Goal: Information Seeking & Learning: Learn about a topic

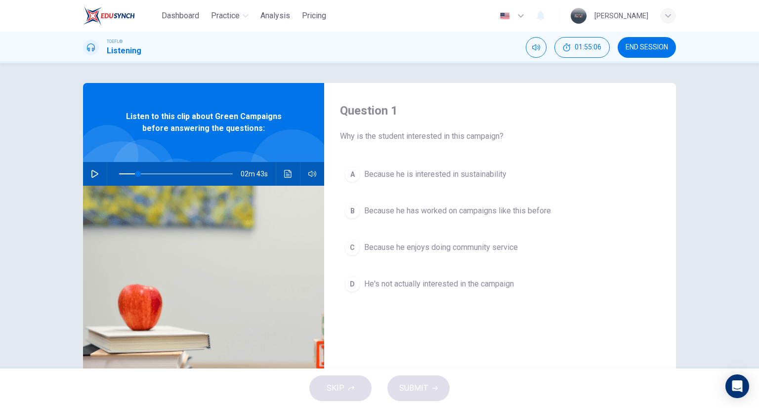
scroll to position [25, 0]
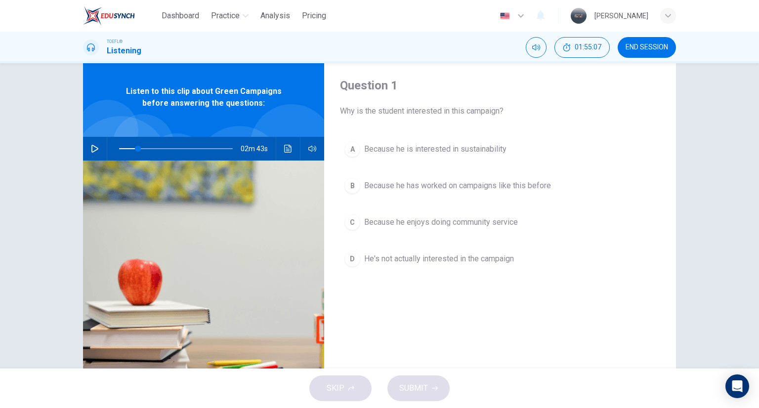
click at [93, 147] on icon "button" at bounding box center [94, 149] width 7 height 8
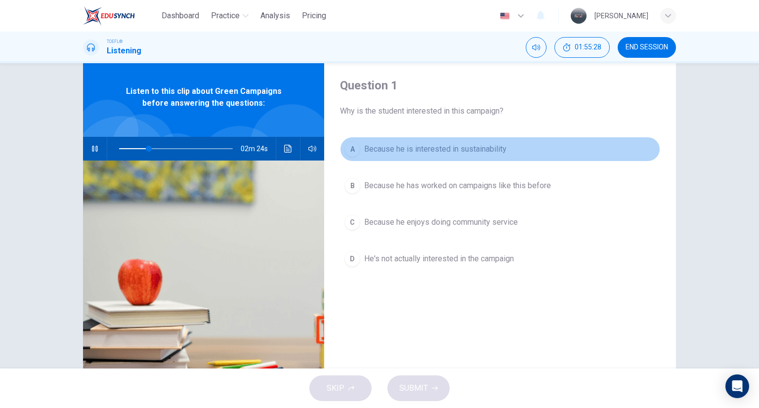
click at [352, 143] on div "A" at bounding box center [353, 149] width 16 height 16
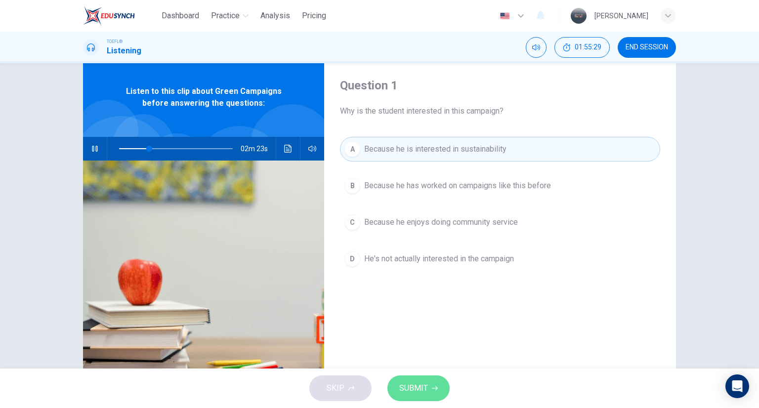
click at [409, 376] on button "SUBMIT" at bounding box center [419, 389] width 62 height 26
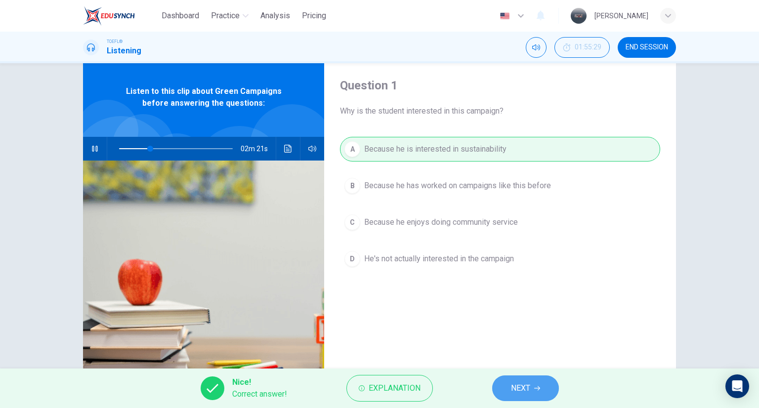
click at [509, 379] on button "NEXT" at bounding box center [525, 389] width 67 height 26
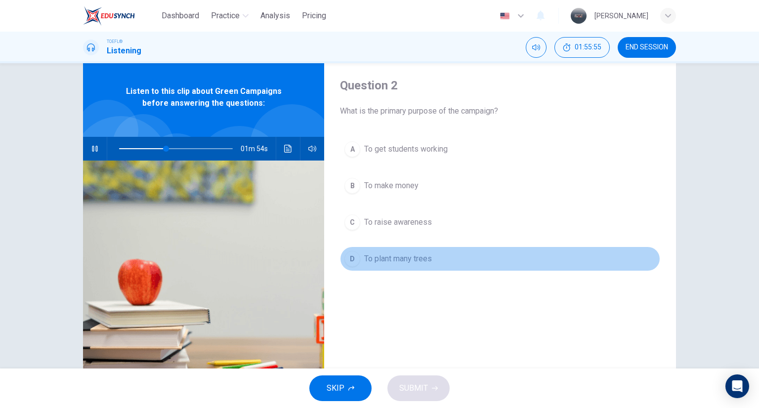
click at [402, 261] on span "To plant many trees" at bounding box center [398, 259] width 68 height 12
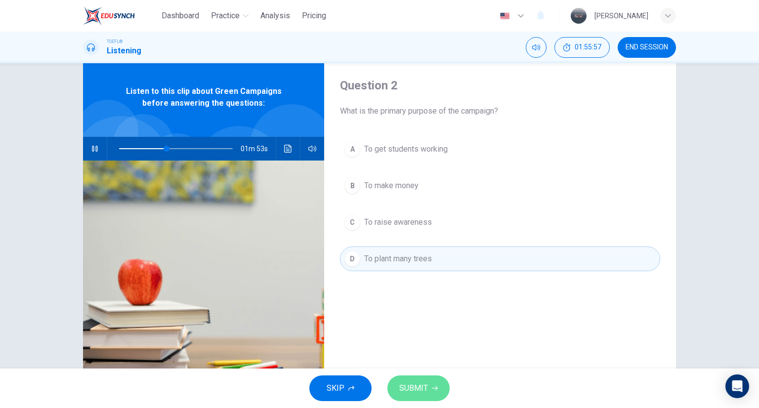
click at [407, 397] on button "SUBMIT" at bounding box center [419, 389] width 62 height 26
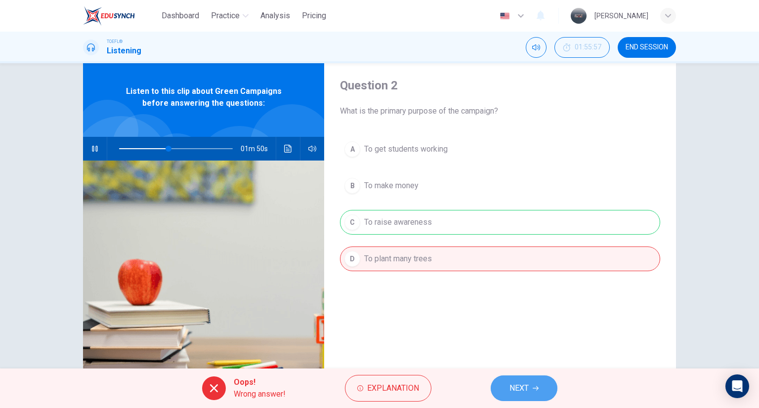
click at [507, 379] on button "NEXT" at bounding box center [524, 389] width 67 height 26
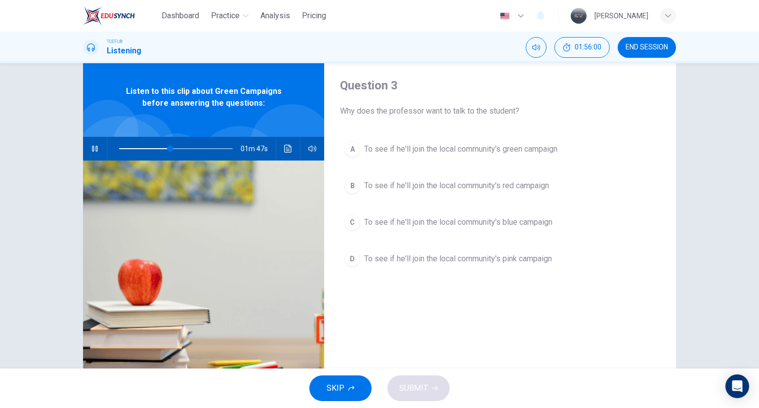
type input "45"
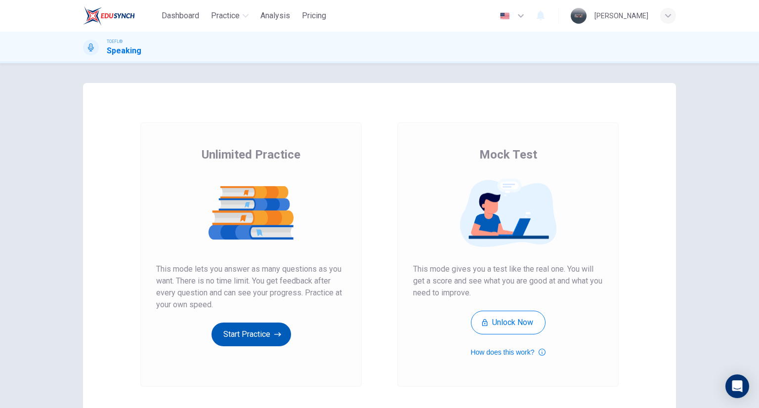
click at [247, 334] on button "Start Practice" at bounding box center [252, 335] width 80 height 24
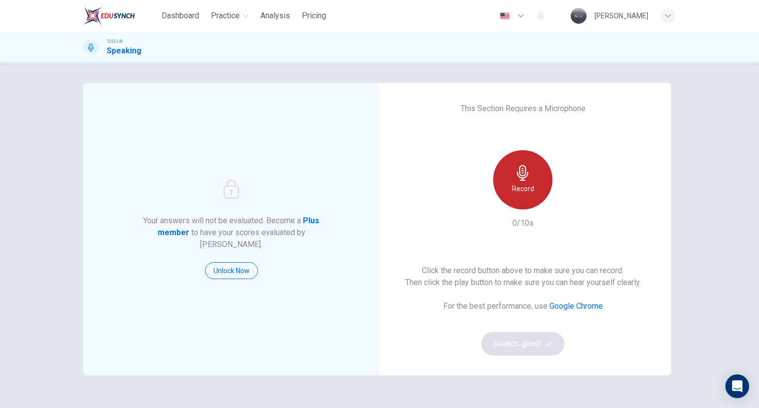
click at [530, 178] on div "Record" at bounding box center [522, 179] width 59 height 59
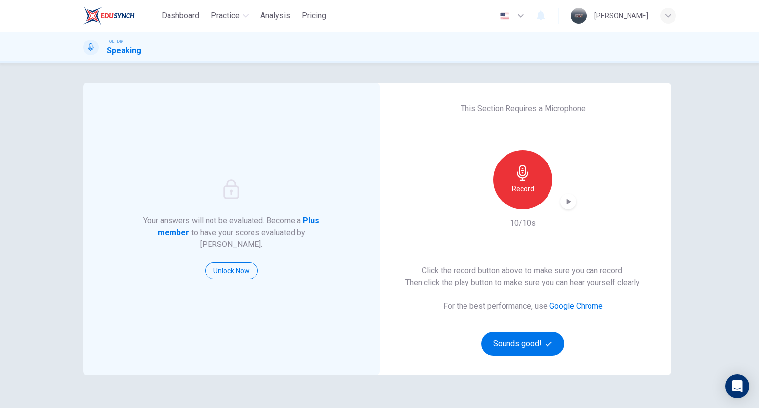
click at [567, 197] on icon "button" at bounding box center [569, 202] width 10 height 10
click at [527, 347] on button "Sounds good!" at bounding box center [523, 344] width 83 height 24
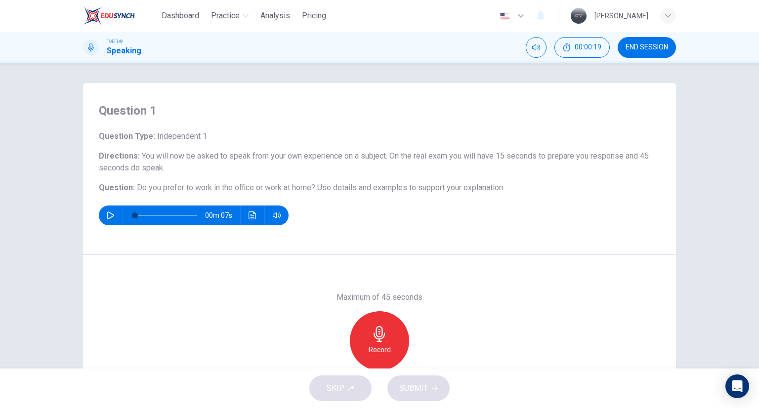
click at [108, 214] on icon "button" at bounding box center [110, 216] width 7 height 8
type input "27"
type input "0"
click at [372, 341] on icon "button" at bounding box center [380, 334] width 16 height 16
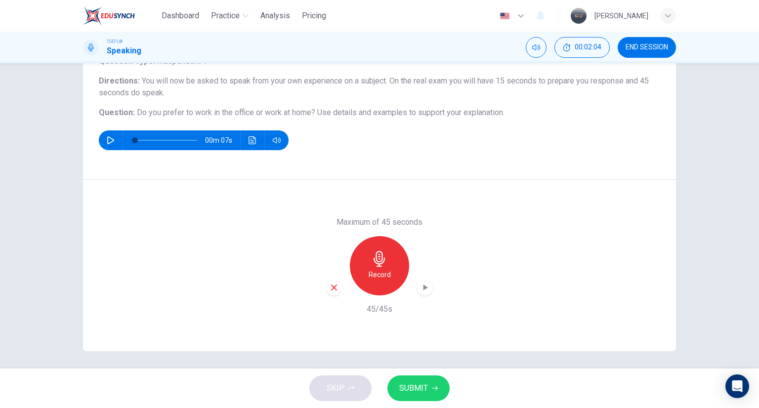
scroll to position [78, 0]
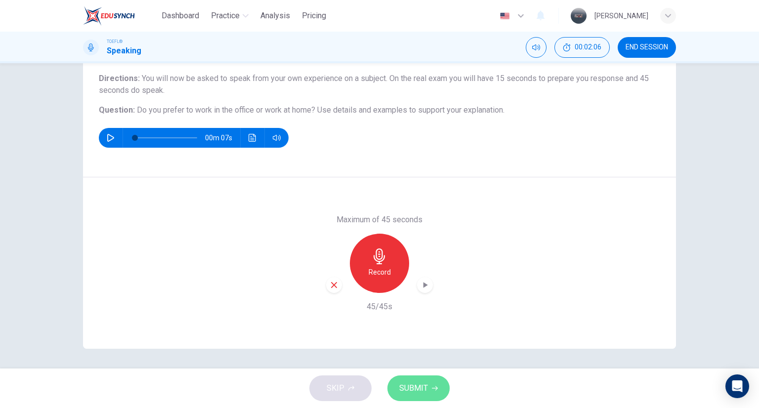
click at [419, 388] on span "SUBMIT" at bounding box center [414, 389] width 29 height 14
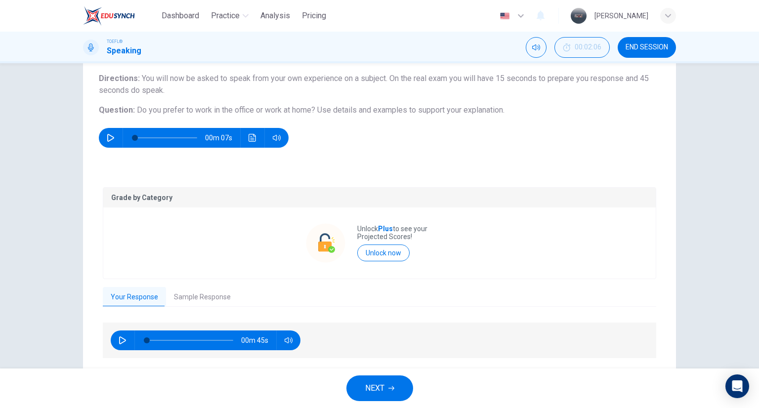
scroll to position [108, 0]
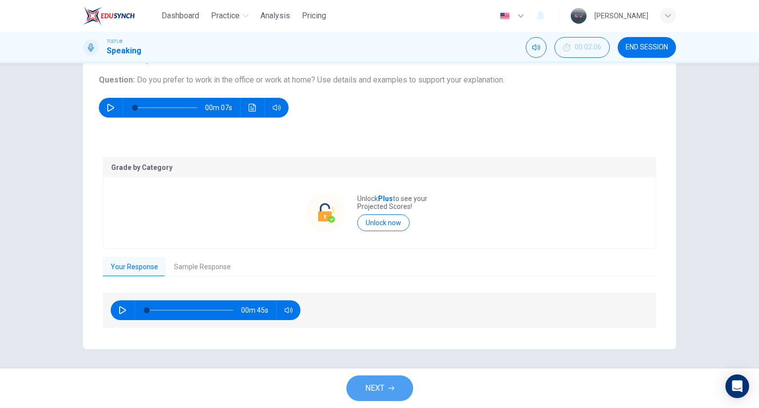
click at [378, 391] on span "NEXT" at bounding box center [374, 389] width 19 height 14
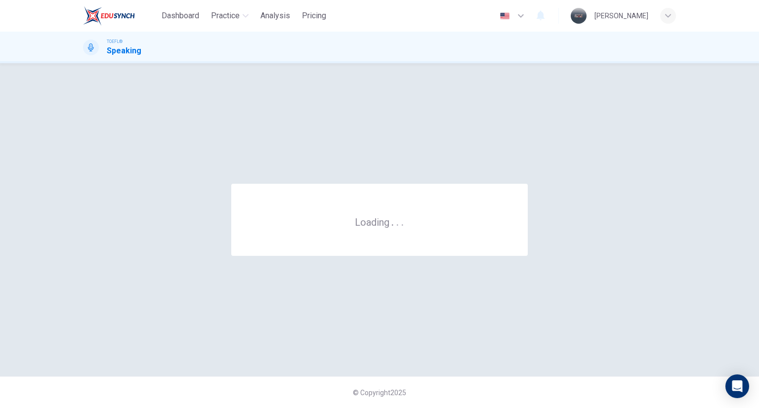
scroll to position [0, 0]
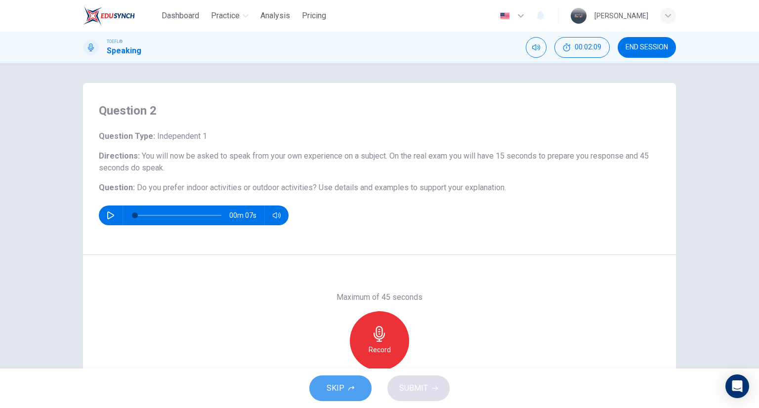
click at [342, 389] on span "SKIP" at bounding box center [336, 389] width 18 height 14
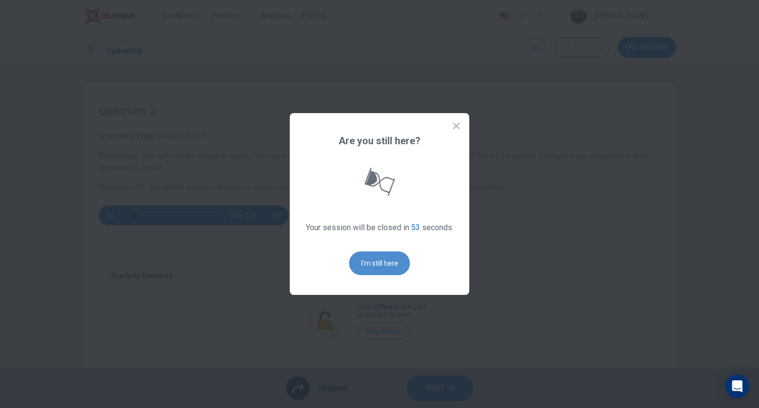
click at [386, 267] on button "I'm still here" at bounding box center [380, 264] width 61 height 24
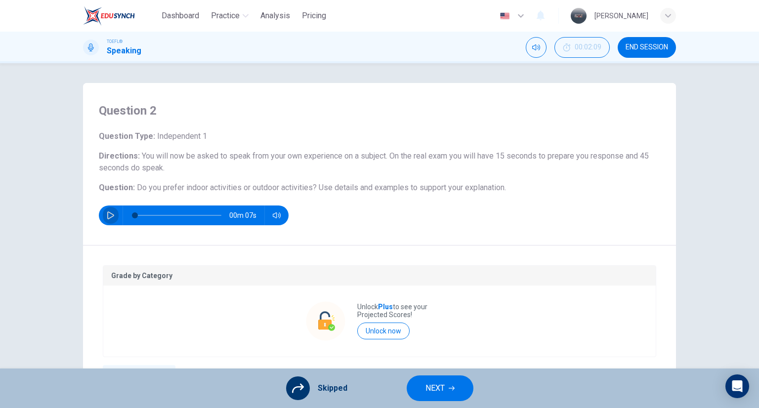
click at [111, 214] on icon "button" at bounding box center [111, 216] width 8 height 8
type input "0"
click at [453, 396] on button "NEXT" at bounding box center [440, 389] width 67 height 26
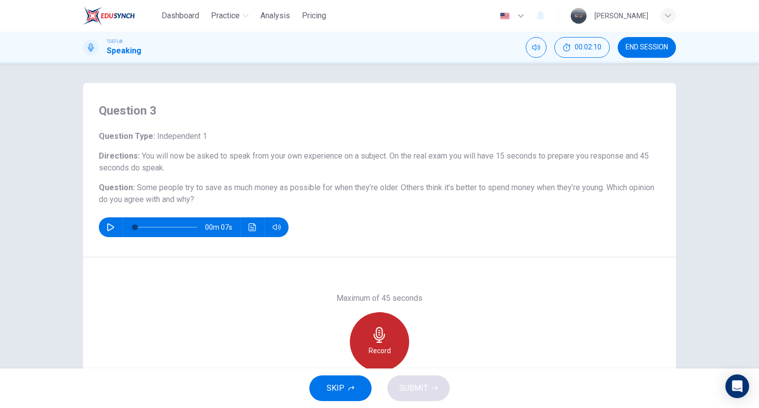
click at [374, 339] on icon "button" at bounding box center [379, 335] width 11 height 16
click at [402, 329] on div "Stop" at bounding box center [379, 341] width 59 height 59
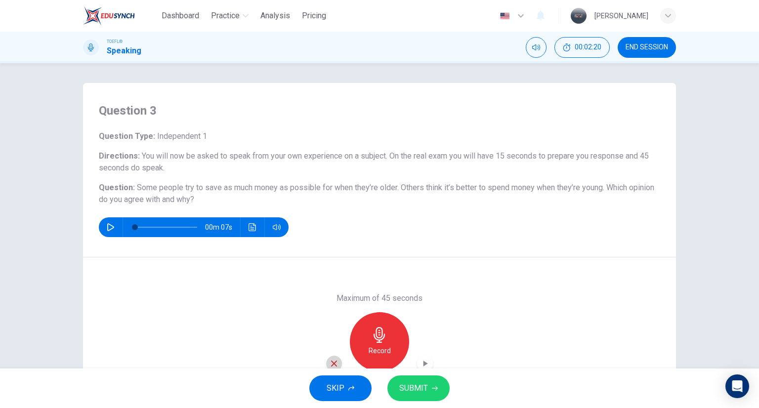
click at [333, 360] on icon "button" at bounding box center [334, 363] width 9 height 9
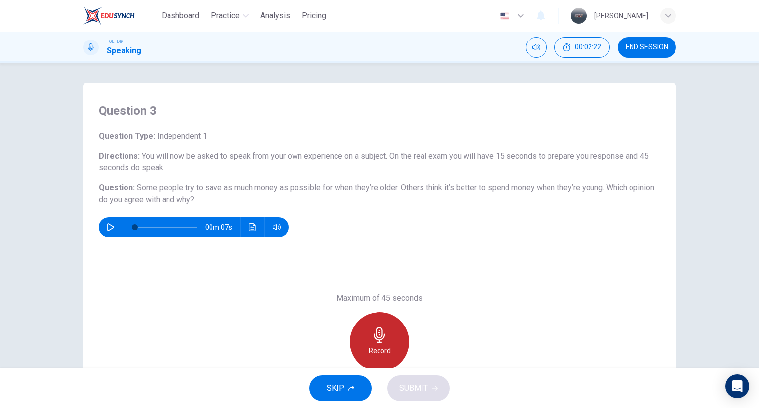
click at [379, 337] on icon "button" at bounding box center [379, 335] width 11 height 16
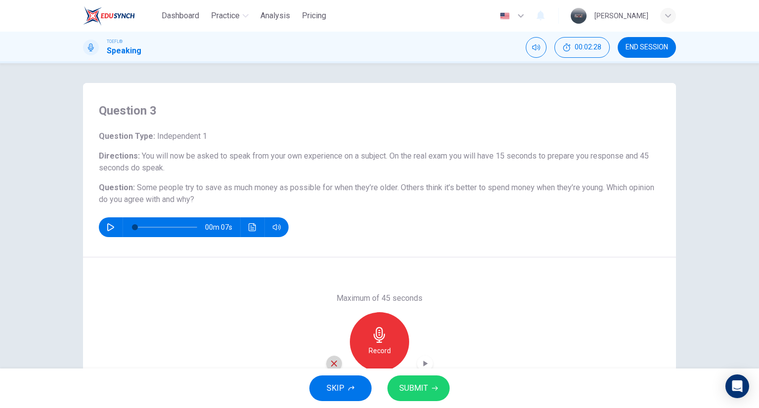
click at [331, 363] on icon "button" at bounding box center [334, 364] width 6 height 6
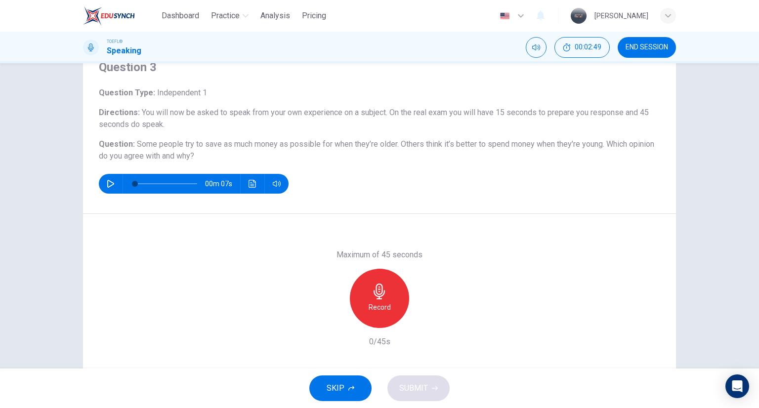
scroll to position [78, 0]
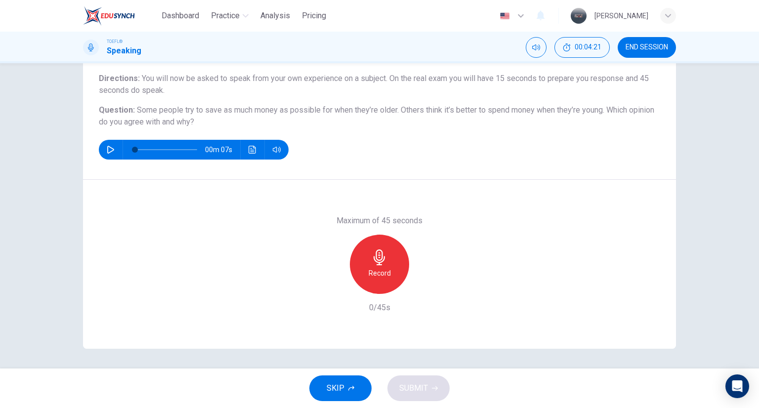
click at [659, 150] on div "Question 3 Question Type : Independent 1 Directions : You will now be asked to …" at bounding box center [379, 92] width 593 height 175
click at [650, 319] on div "Maximum of 45 seconds Record 0/45s" at bounding box center [379, 264] width 593 height 169
click at [649, 329] on div "Maximum of 45 seconds Record 0/45s" at bounding box center [379, 264] width 593 height 169
click at [380, 268] on h6 "Record" at bounding box center [380, 273] width 22 height 12
click at [332, 289] on icon "button" at bounding box center [334, 286] width 9 height 9
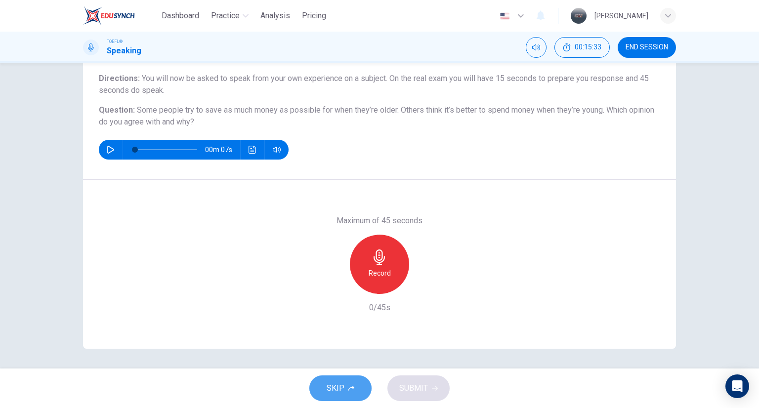
click at [347, 385] on button "SKIP" at bounding box center [341, 389] width 62 height 26
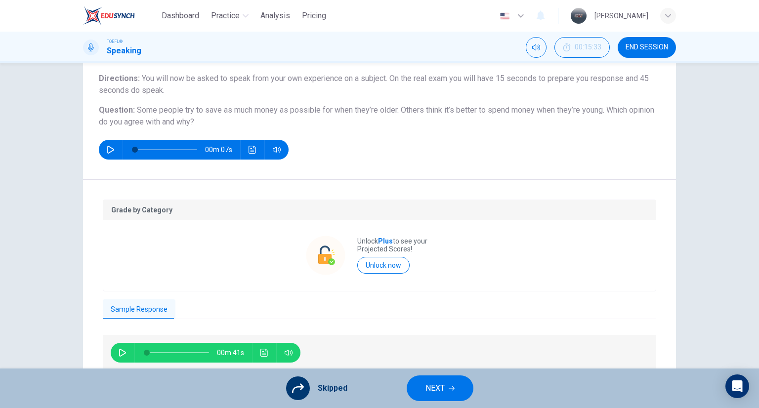
scroll to position [120, 0]
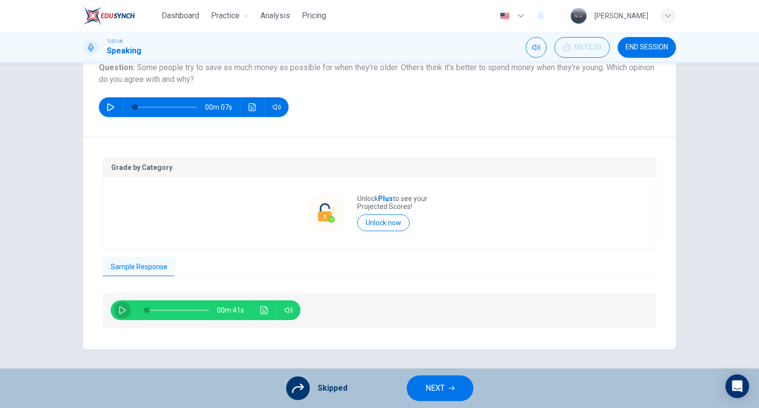
click at [120, 310] on icon "button" at bounding box center [123, 311] width 8 height 8
click at [266, 307] on icon "Click to see the audio transcription" at bounding box center [265, 311] width 8 height 8
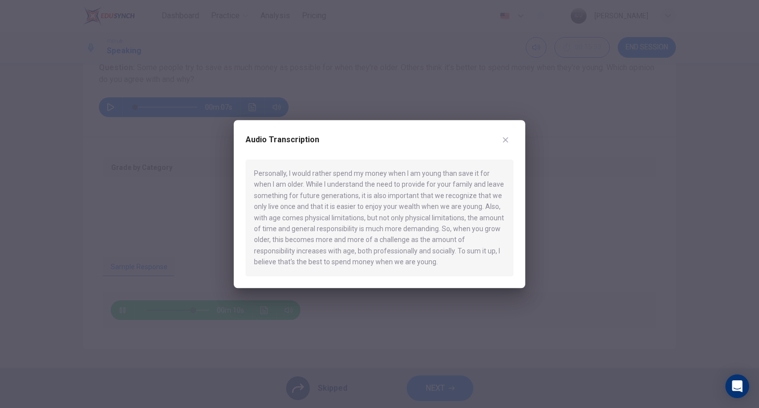
drag, startPoint x: 486, startPoint y: 208, endPoint x: 368, endPoint y: 229, distance: 119.6
click at [368, 229] on div "Personally, I would rather spend my money when I am young than save it for when…" at bounding box center [380, 218] width 268 height 117
type input "0"
click at [509, 137] on icon "button" at bounding box center [506, 140] width 8 height 8
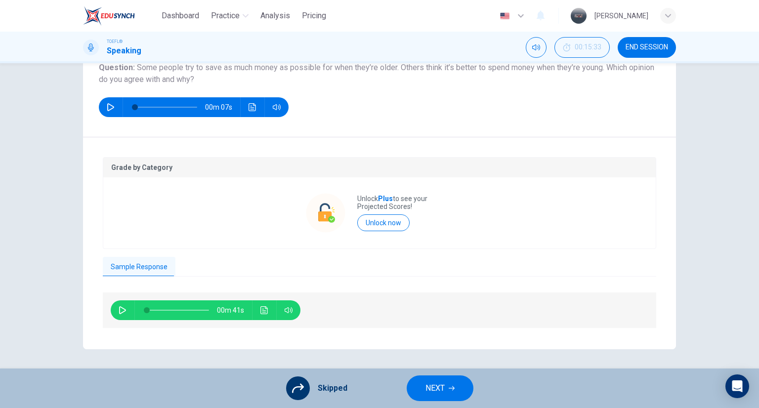
click at [437, 381] on button "NEXT" at bounding box center [440, 389] width 67 height 26
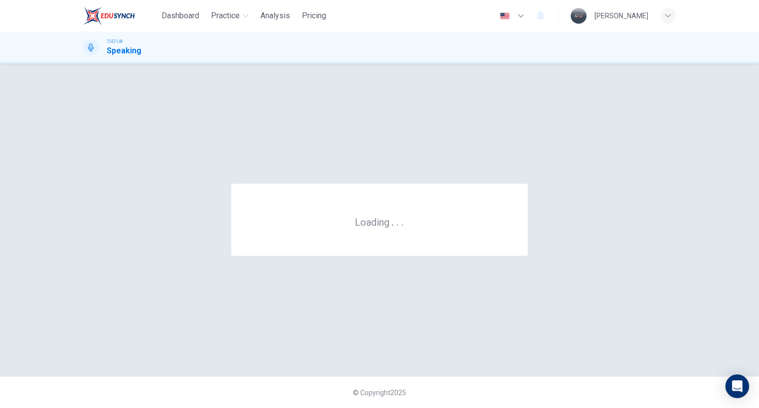
scroll to position [0, 0]
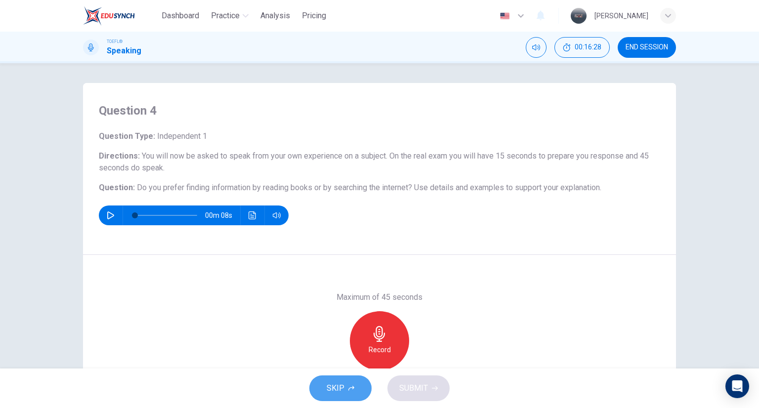
click at [348, 384] on button "SKIP" at bounding box center [341, 389] width 62 height 26
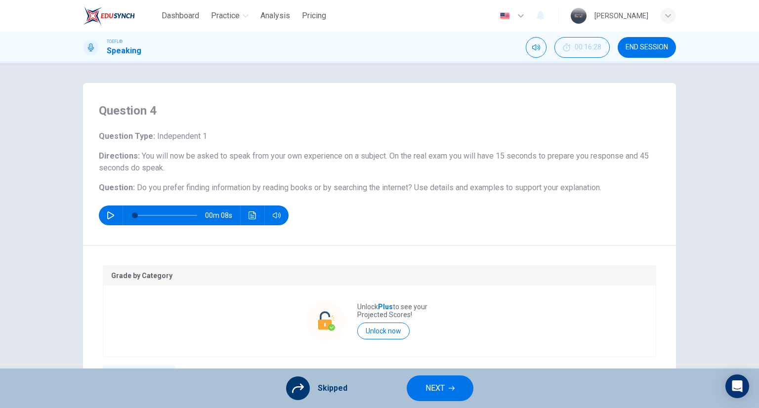
scroll to position [108, 0]
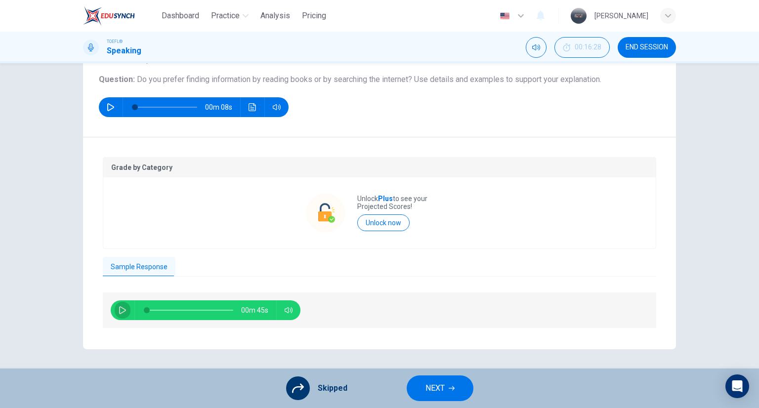
click at [119, 309] on icon "button" at bounding box center [122, 311] width 7 height 8
type input "80"
click at [446, 380] on button "NEXT" at bounding box center [440, 389] width 67 height 26
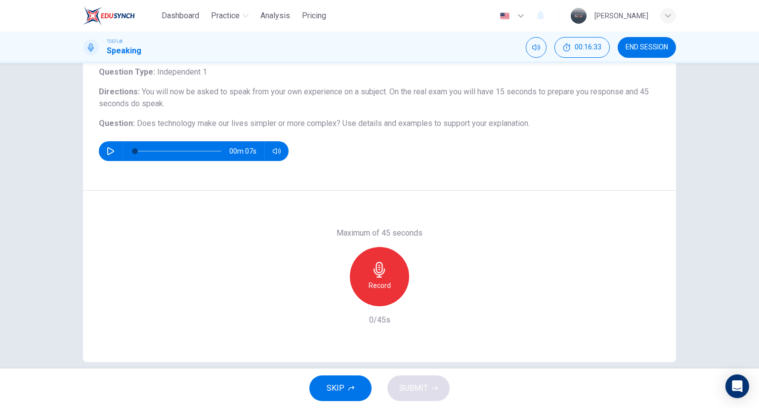
scroll to position [44, 0]
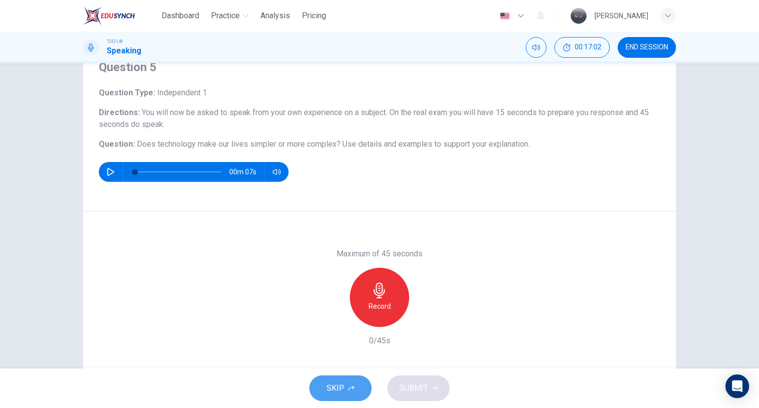
click at [351, 382] on button "SKIP" at bounding box center [341, 389] width 62 height 26
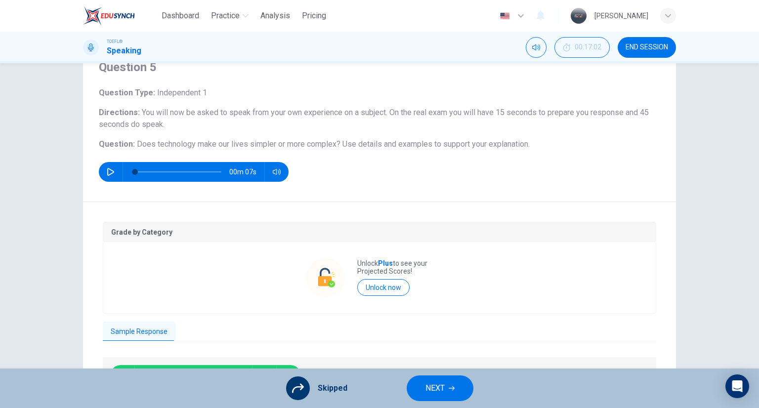
scroll to position [108, 0]
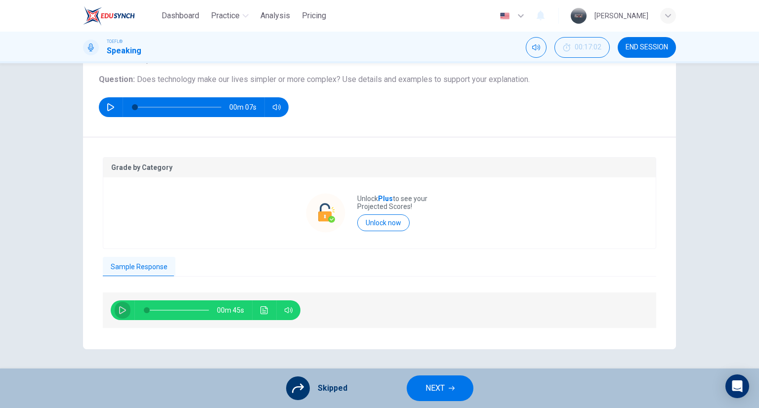
click at [119, 308] on icon "button" at bounding box center [123, 311] width 8 height 8
type input "0"
click at [423, 385] on button "NEXT" at bounding box center [440, 389] width 67 height 26
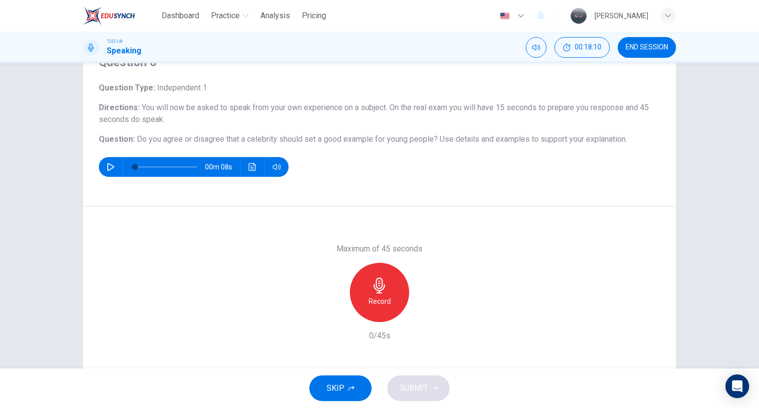
scroll to position [78, 0]
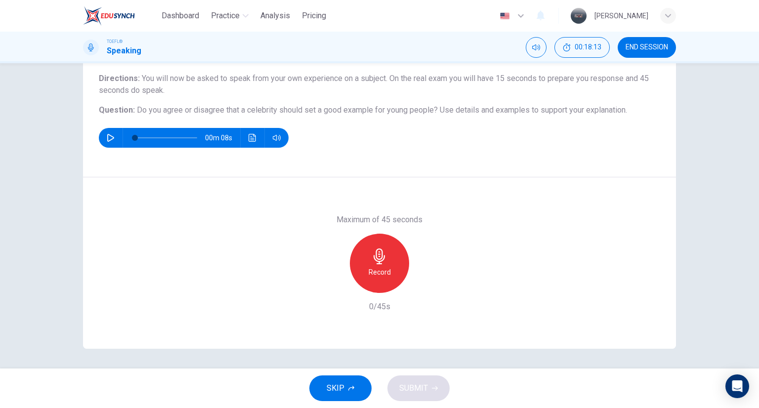
click at [369, 388] on button "SKIP" at bounding box center [341, 389] width 62 height 26
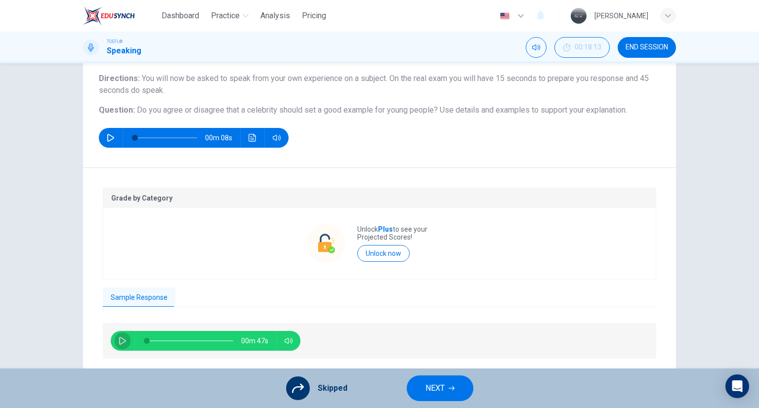
click at [120, 340] on icon "button" at bounding box center [123, 341] width 8 height 8
type input "69"
click at [456, 390] on button "NEXT" at bounding box center [440, 389] width 67 height 26
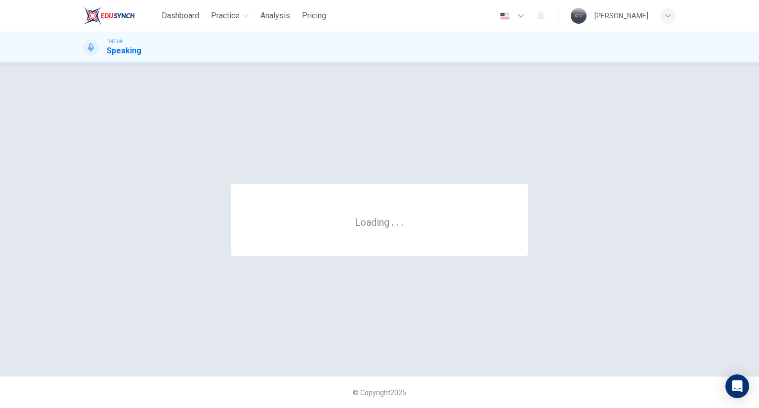
scroll to position [0, 0]
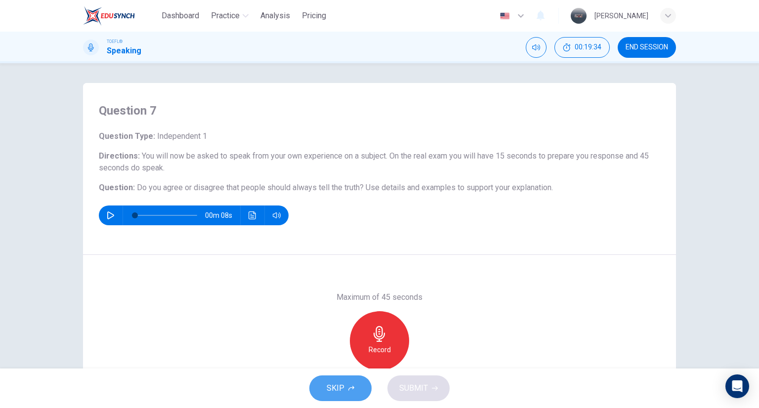
click at [353, 380] on button "SKIP" at bounding box center [341, 389] width 62 height 26
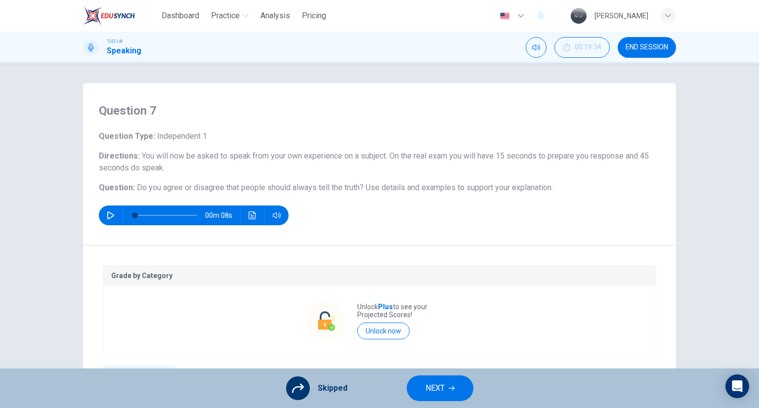
scroll to position [108, 0]
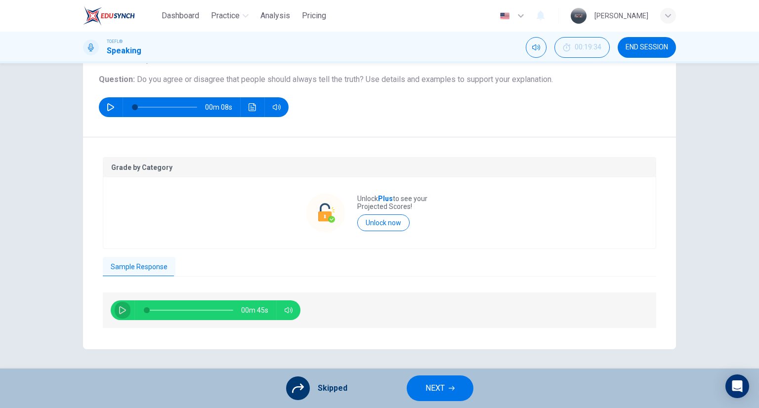
click at [121, 308] on icon "button" at bounding box center [123, 311] width 8 height 8
type input "59"
click at [449, 391] on icon "button" at bounding box center [452, 389] width 6 height 6
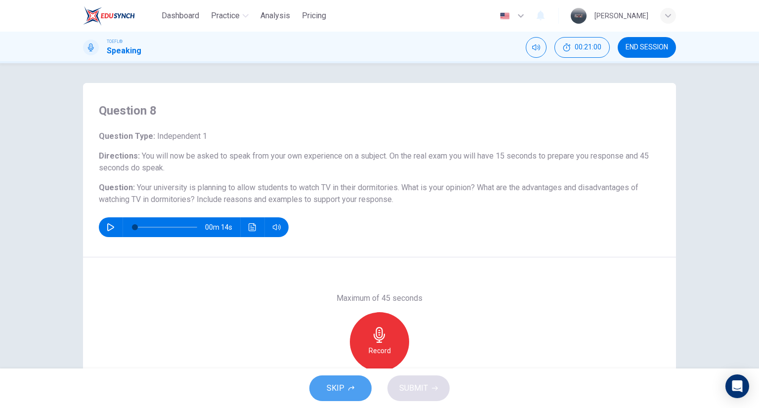
click at [352, 376] on button "SKIP" at bounding box center [341, 389] width 62 height 26
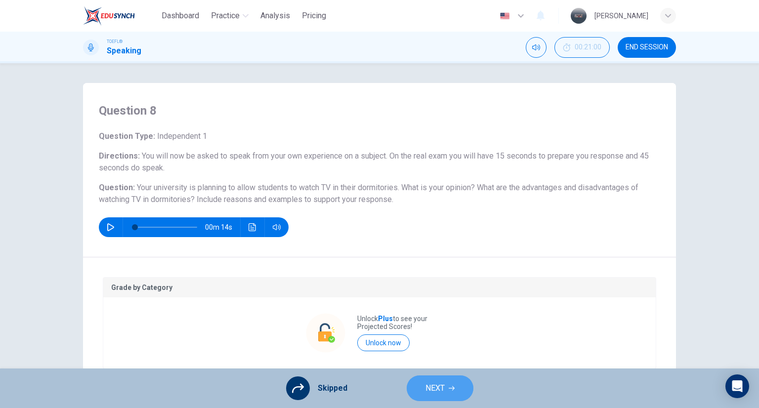
click at [457, 394] on button "NEXT" at bounding box center [440, 389] width 67 height 26
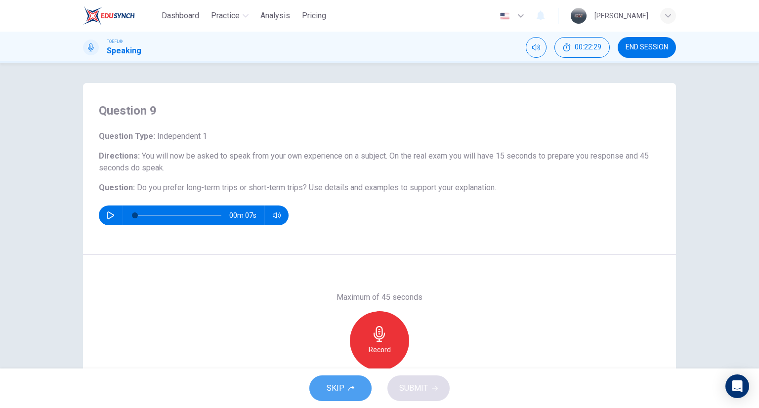
click at [335, 392] on span "SKIP" at bounding box center [336, 389] width 18 height 14
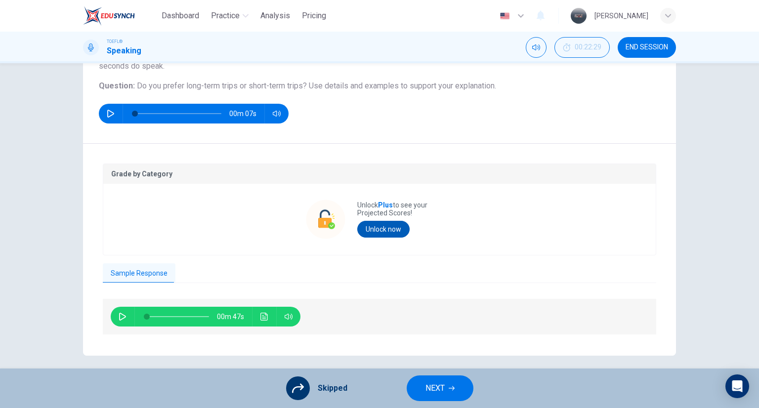
scroll to position [104, 0]
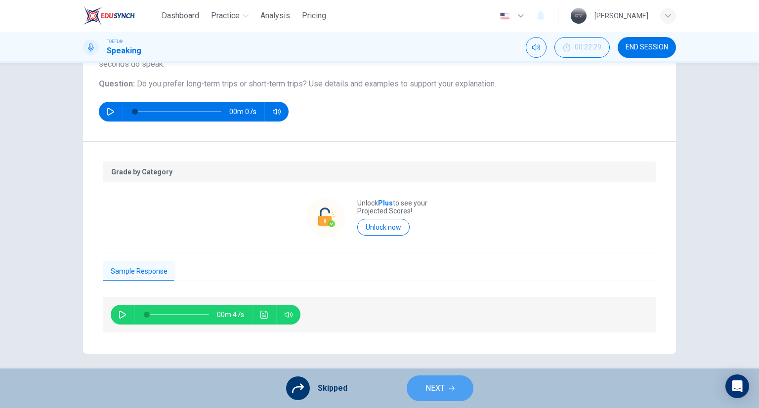
click at [446, 389] on button "NEXT" at bounding box center [440, 389] width 67 height 26
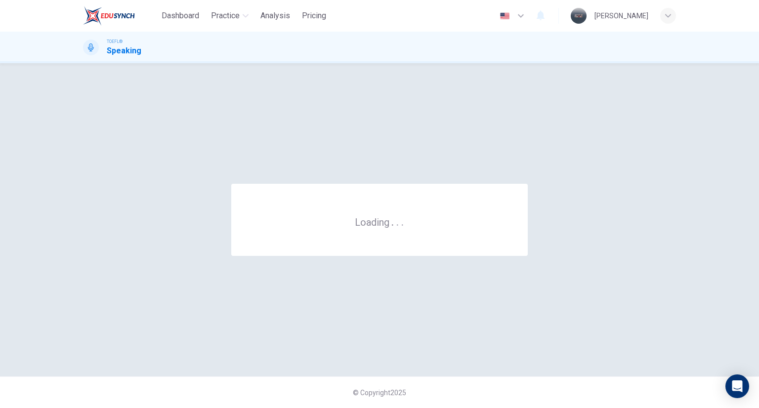
scroll to position [0, 0]
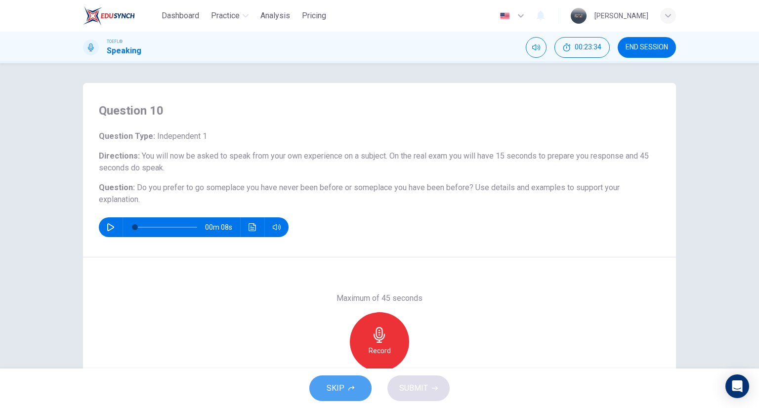
click at [355, 382] on button "SKIP" at bounding box center [341, 389] width 62 height 26
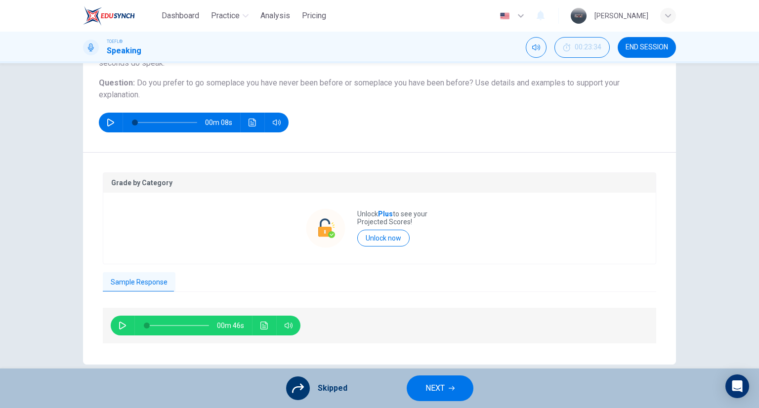
scroll to position [107, 0]
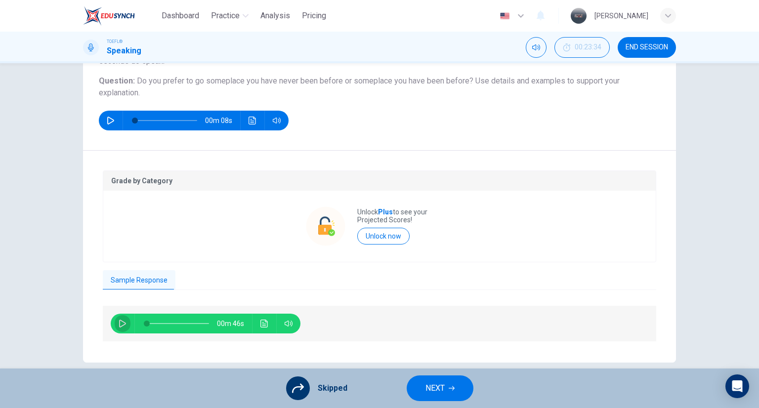
click at [122, 322] on icon "button" at bounding box center [122, 324] width 7 height 8
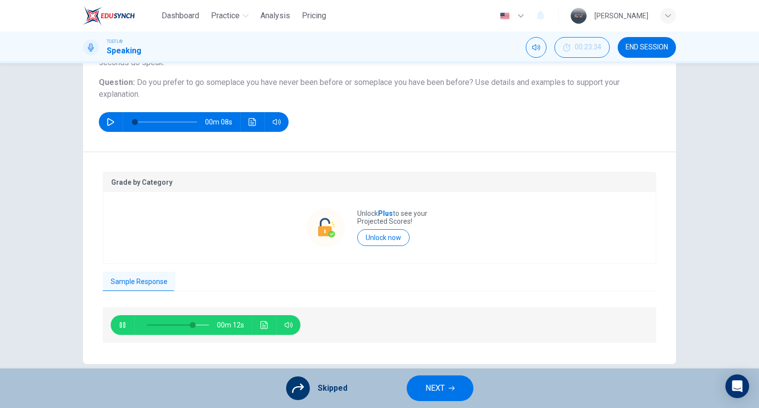
type input "76"
click at [439, 394] on span "NEXT" at bounding box center [435, 389] width 19 height 14
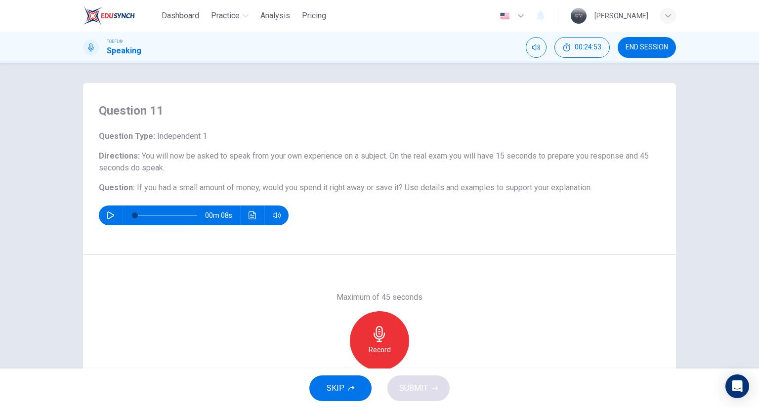
scroll to position [78, 0]
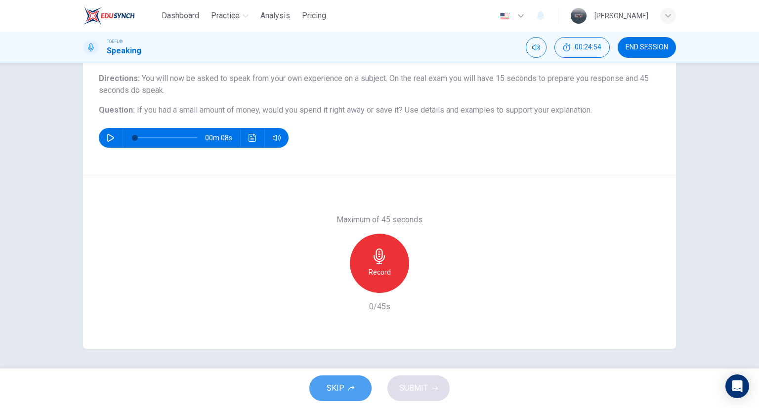
click at [349, 385] on button "SKIP" at bounding box center [341, 389] width 62 height 26
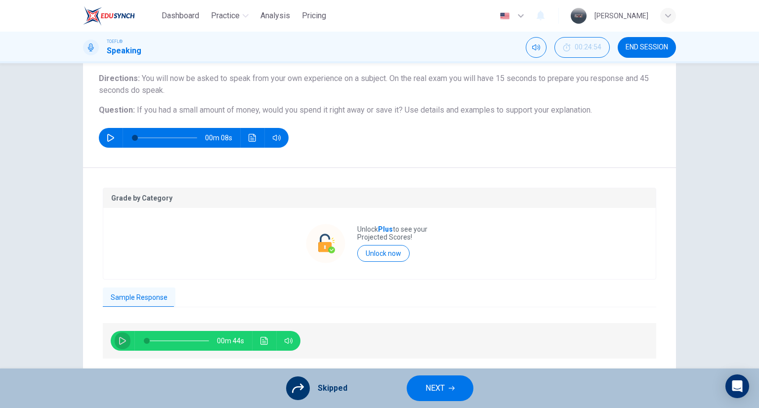
click at [115, 343] on button "button" at bounding box center [123, 341] width 16 height 20
type input "61"
click at [433, 384] on span "NEXT" at bounding box center [435, 389] width 19 height 14
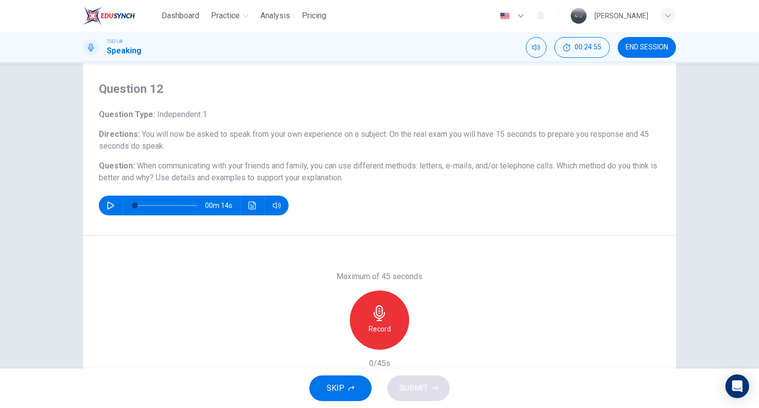
scroll to position [26, 0]
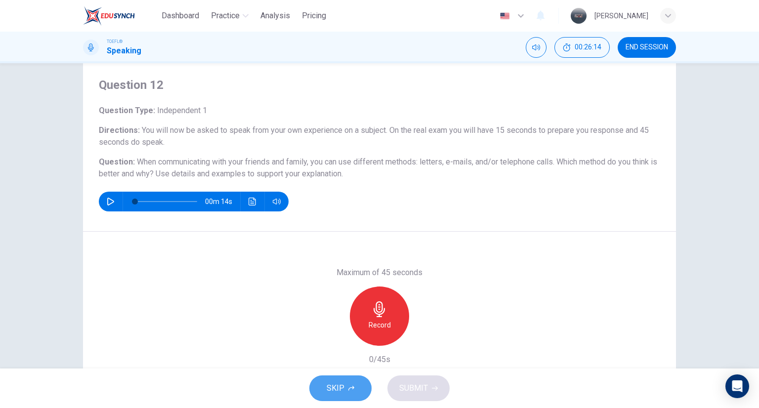
click at [346, 380] on button "SKIP" at bounding box center [341, 389] width 62 height 26
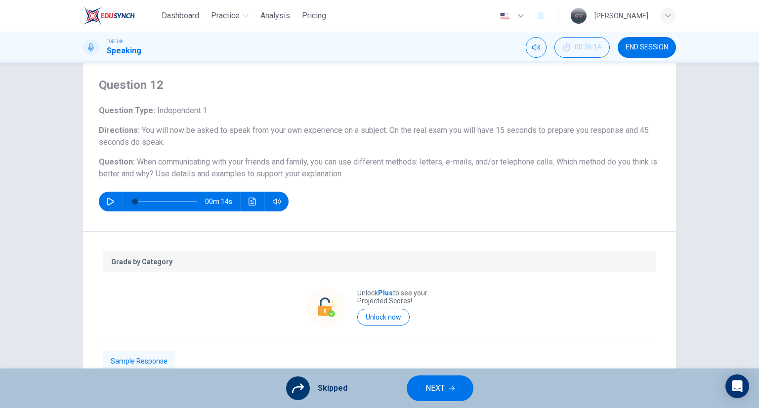
scroll to position [120, 0]
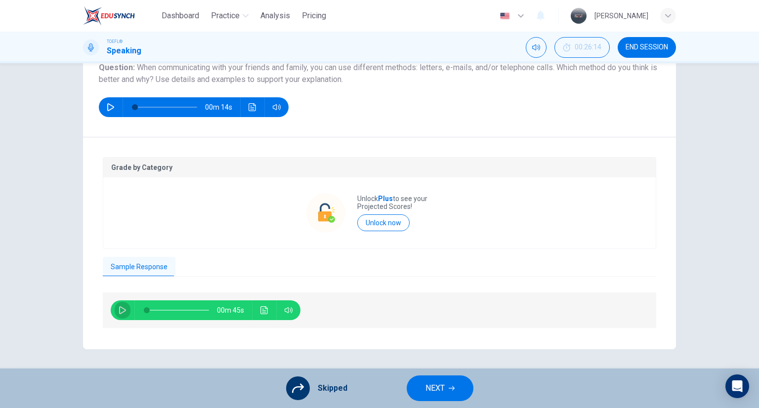
click at [120, 310] on icon "button" at bounding box center [123, 311] width 8 height 8
type input "31"
click at [440, 382] on span "NEXT" at bounding box center [435, 389] width 19 height 14
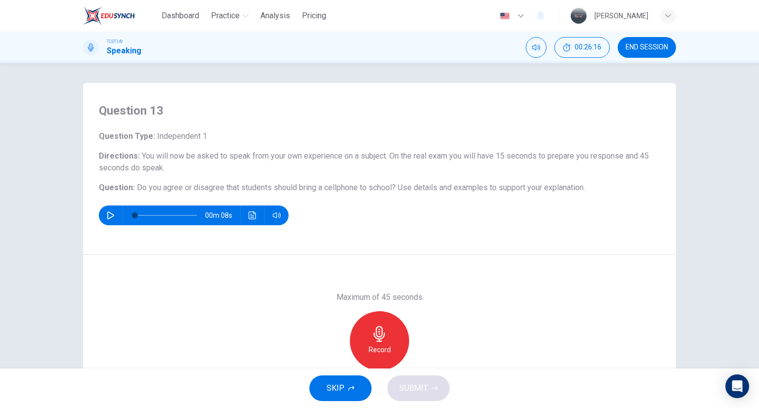
scroll to position [78, 0]
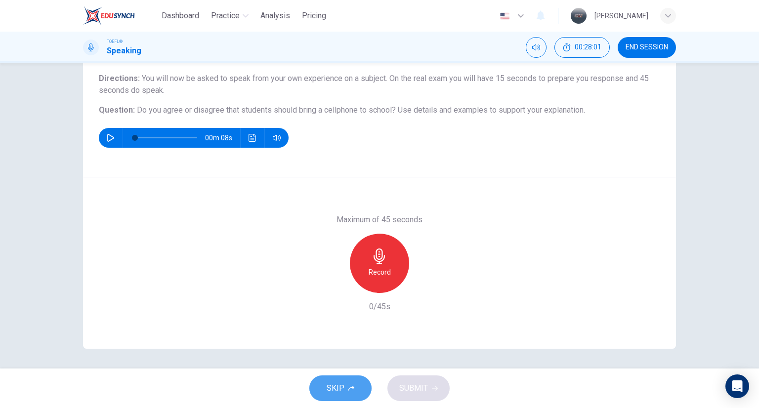
click at [349, 389] on icon "button" at bounding box center [352, 389] width 6 height 6
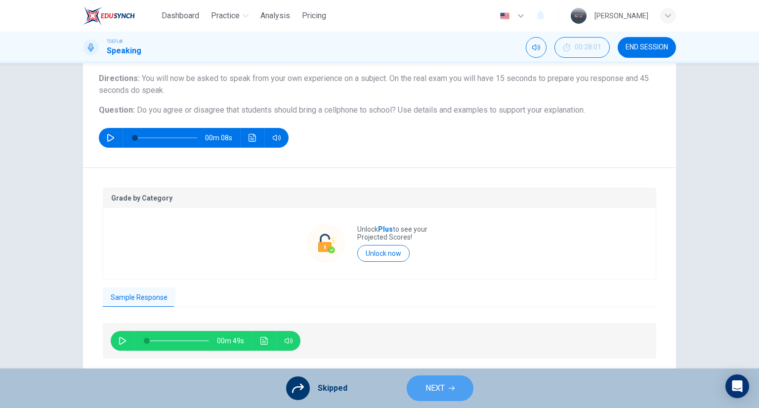
click at [431, 395] on span "NEXT" at bounding box center [435, 389] width 19 height 14
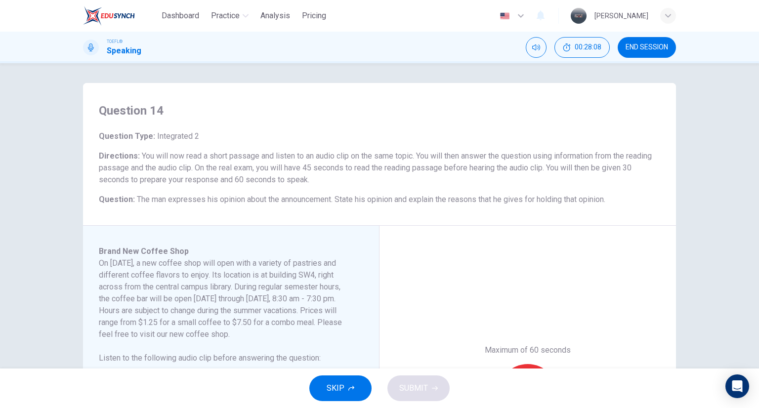
click at [658, 252] on div "Maximum of 60 seconds Record 0/60s" at bounding box center [528, 394] width 297 height 336
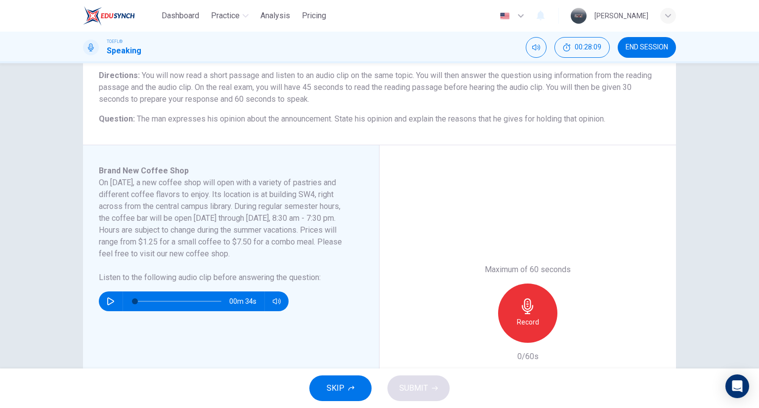
scroll to position [81, 0]
click at [107, 300] on icon "button" at bounding box center [110, 301] width 7 height 8
type input "0"
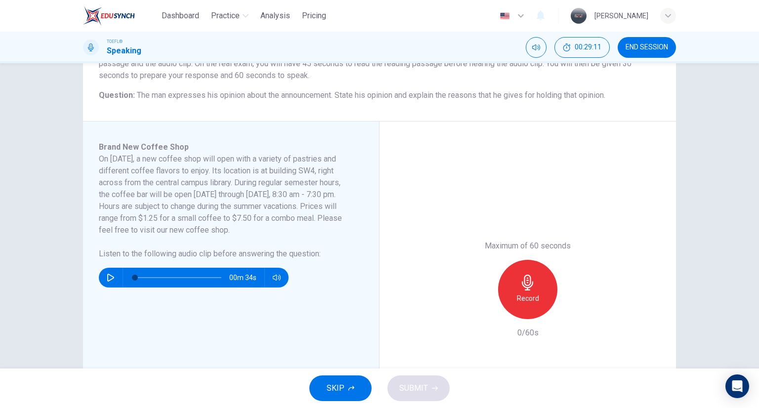
scroll to position [101, 0]
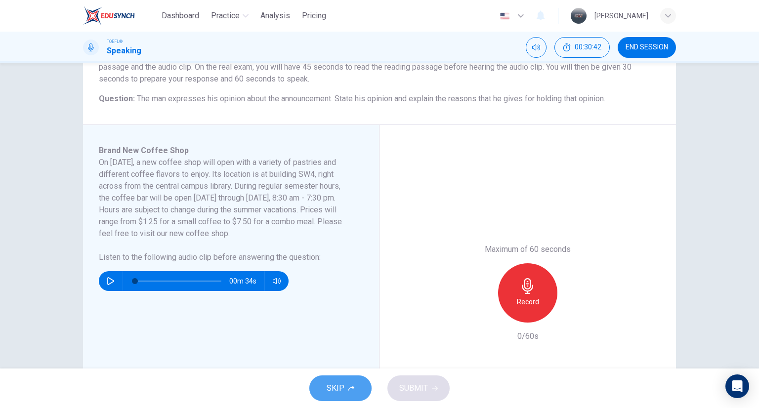
click at [346, 388] on button "SKIP" at bounding box center [341, 389] width 62 height 26
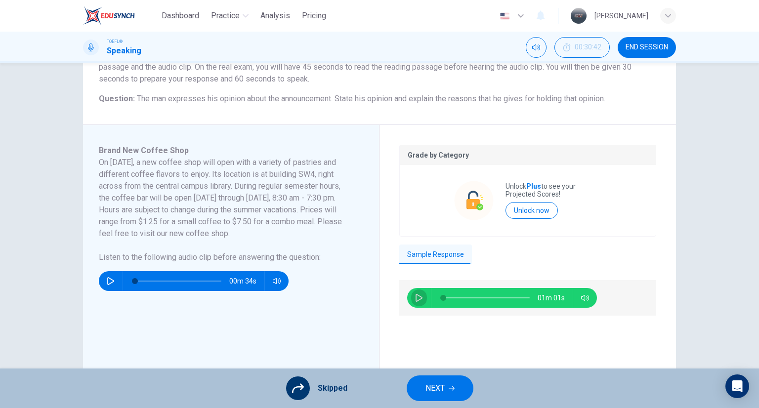
click at [416, 295] on icon "button" at bounding box center [419, 298] width 7 height 8
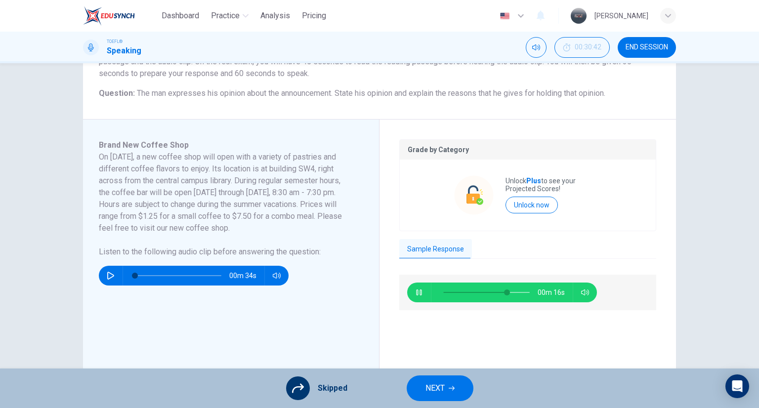
scroll to position [102, 0]
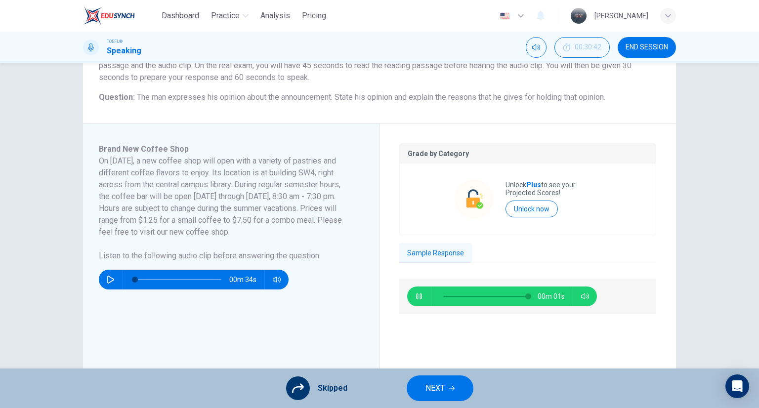
type input "0"
